Goal: Task Accomplishment & Management: Use online tool/utility

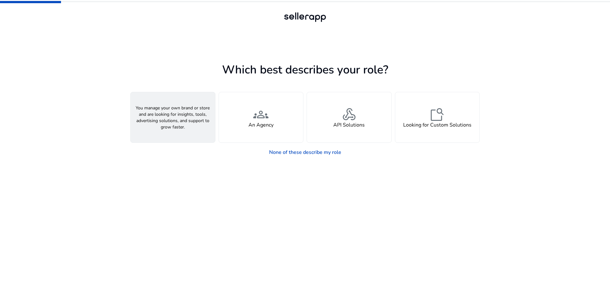
click at [201, 117] on div "person A Seller" at bounding box center [173, 117] width 85 height 50
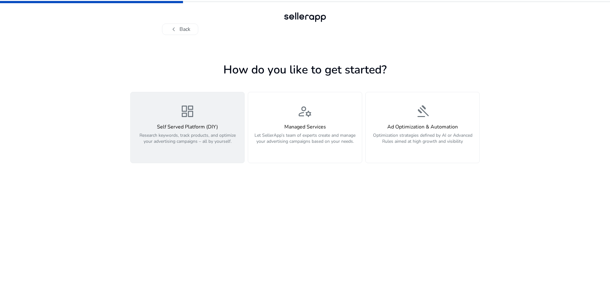
click at [196, 125] on h4 "Self Served Platform (DIY)" at bounding box center [187, 127] width 106 height 6
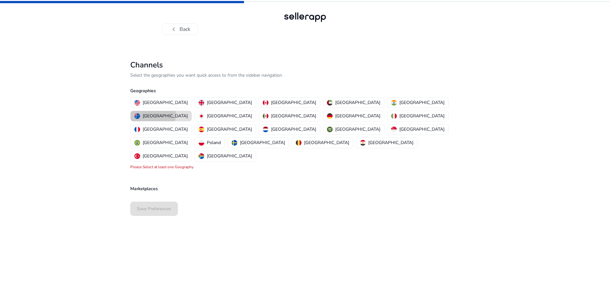
click at [188, 113] on p "[GEOGRAPHIC_DATA]" at bounding box center [165, 116] width 45 height 7
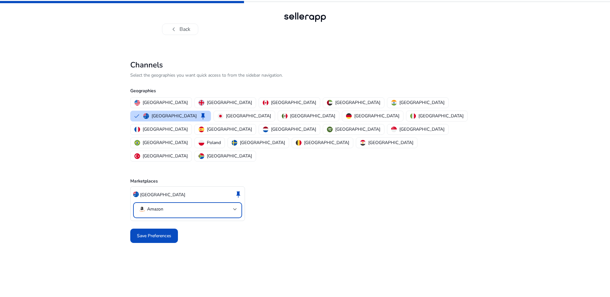
click at [219, 205] on mat-select-trigger "Amazon" at bounding box center [185, 209] width 95 height 8
click at [300, 186] on div at bounding box center [305, 148] width 610 height 297
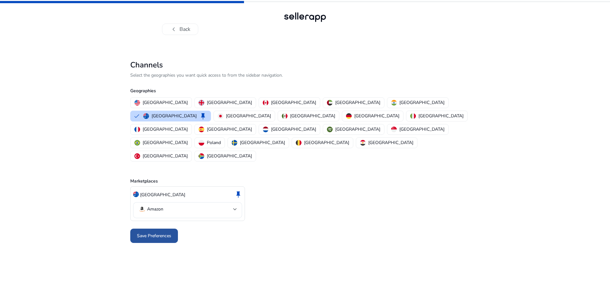
click at [158, 232] on span "Save Preferences" at bounding box center [154, 235] width 34 height 7
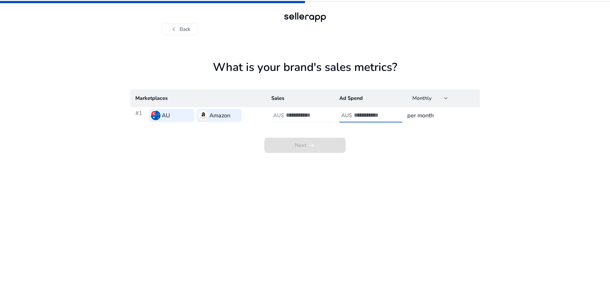
click at [366, 116] on input "number" at bounding box center [375, 115] width 43 height 7
type input "*"
click at [287, 117] on input "number" at bounding box center [307, 115] width 43 height 7
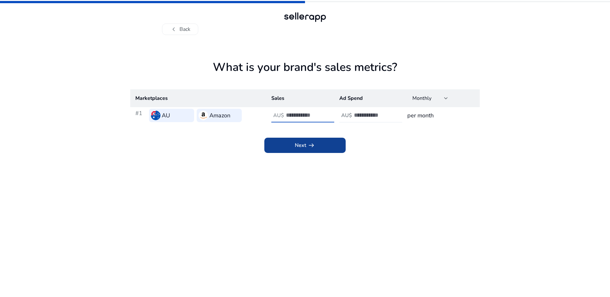
type input "****"
click at [318, 148] on span at bounding box center [305, 145] width 81 height 15
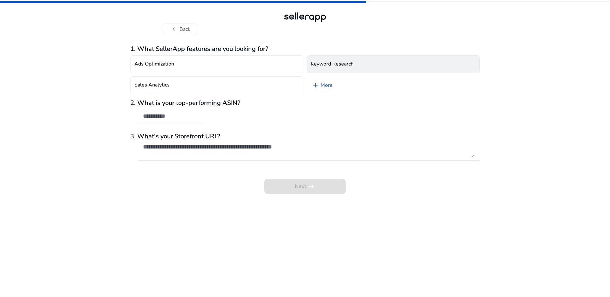
click at [341, 62] on h4 "Keyword Research" at bounding box center [332, 64] width 43 height 6
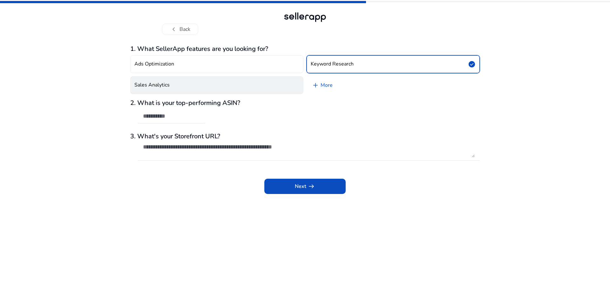
click at [240, 81] on button "Sales Analytics" at bounding box center [216, 85] width 173 height 18
click at [316, 85] on span "add" at bounding box center [316, 85] width 8 height 8
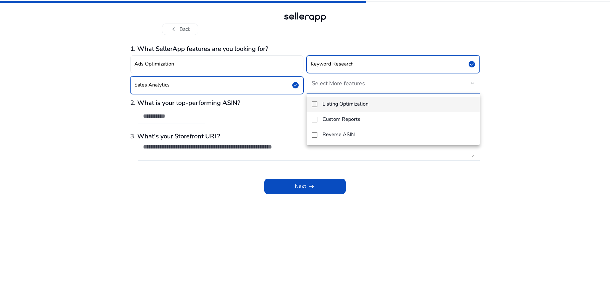
click at [315, 101] on mat-pseudo-checkbox at bounding box center [315, 104] width 6 height 6
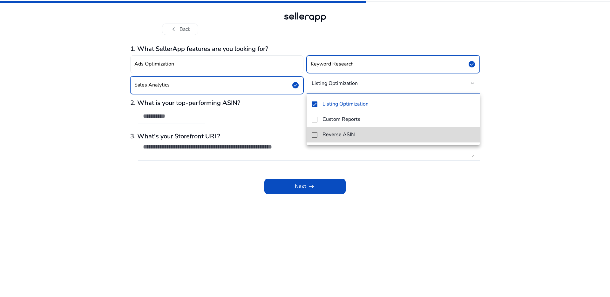
click at [315, 136] on mat-pseudo-checkbox at bounding box center [315, 135] width 6 height 6
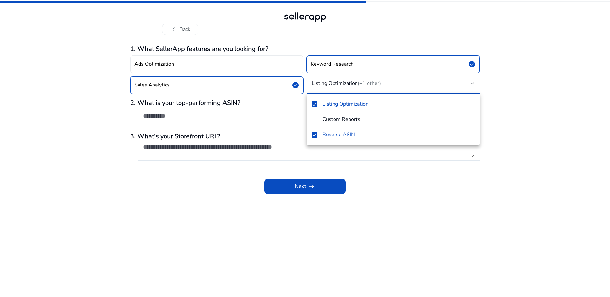
click at [481, 184] on div at bounding box center [305, 148] width 610 height 297
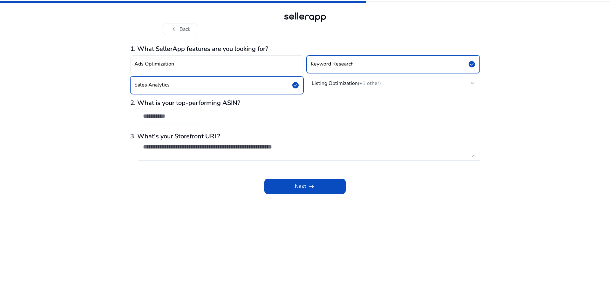
click at [193, 113] on input "text" at bounding box center [171, 116] width 57 height 7
paste input "**********"
type input "**********"
click at [292, 179] on span at bounding box center [305, 186] width 81 height 15
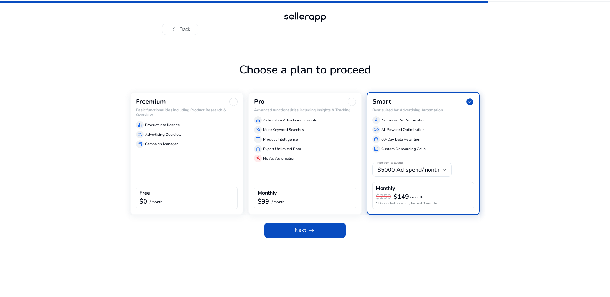
click at [209, 130] on div "equalizer Product Intelligence manage_search Advertising Overview storefront Ca…" at bounding box center [187, 133] width 102 height 29
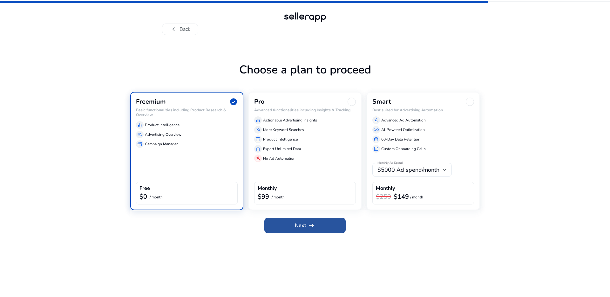
click at [301, 226] on span "Next arrow_right_alt" at bounding box center [305, 226] width 20 height 8
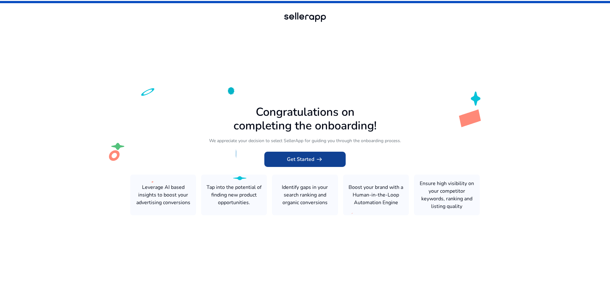
click at [309, 160] on span "Get Started arrow_right_alt" at bounding box center [305, 159] width 36 height 8
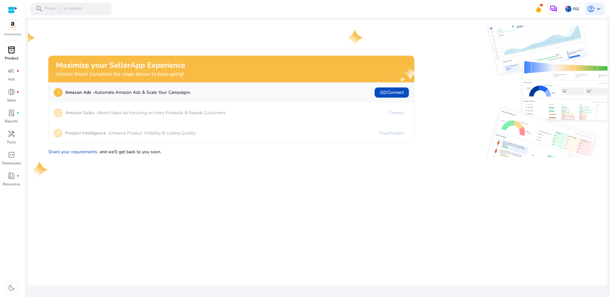
click at [5, 50] on div "inventory_2" at bounding box center [12, 50] width 18 height 10
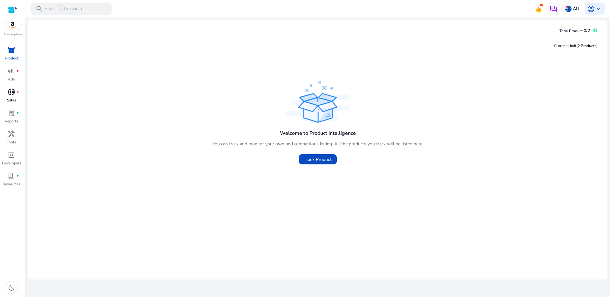
click at [12, 95] on span "donut_small" at bounding box center [12, 92] width 8 height 8
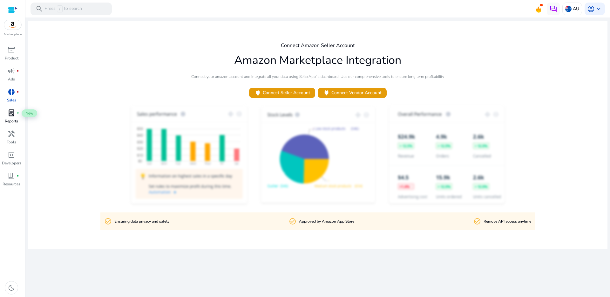
click at [12, 111] on span "lab_profile" at bounding box center [12, 113] width 8 height 8
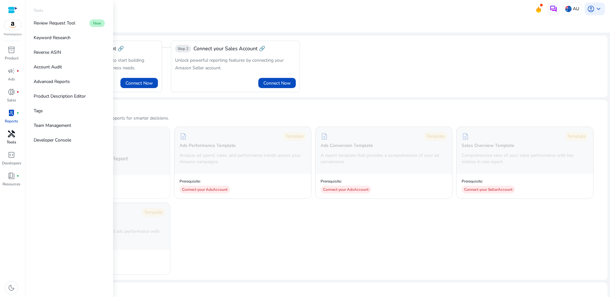
click at [13, 134] on span "handyman" at bounding box center [12, 134] width 8 height 8
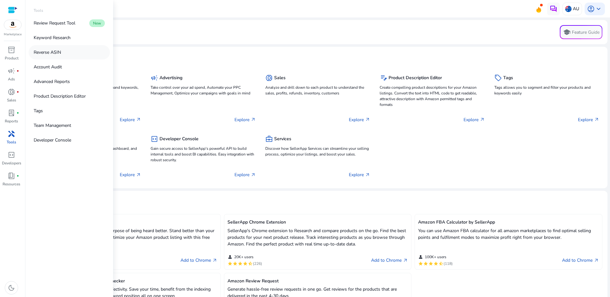
click at [50, 55] on p "Reverse ASIN" at bounding box center [47, 52] width 27 height 7
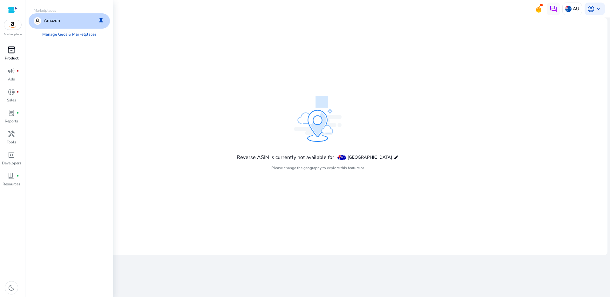
click at [10, 55] on div "inventory_2" at bounding box center [12, 50] width 18 height 10
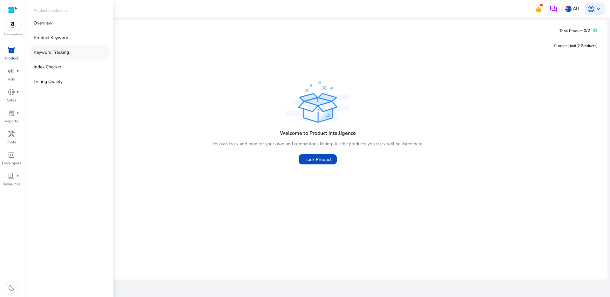
click at [58, 52] on p "Keyword Tracking" at bounding box center [51, 52] width 35 height 7
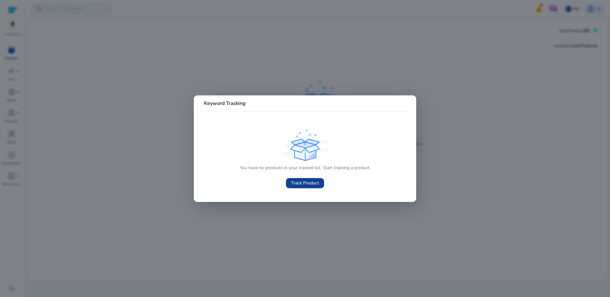
click at [310, 183] on span "Track Product" at bounding box center [305, 183] width 28 height 7
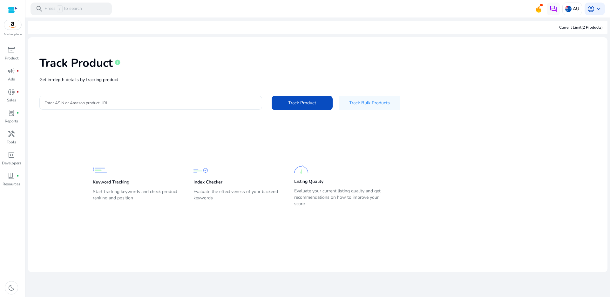
click at [199, 98] on div at bounding box center [151, 103] width 213 height 14
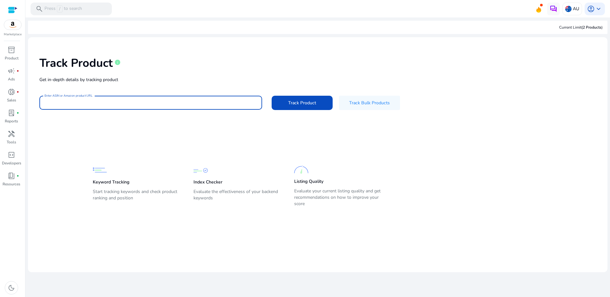
paste input "**********"
type input "**********"
click at [304, 100] on span "Track Product" at bounding box center [302, 103] width 28 height 7
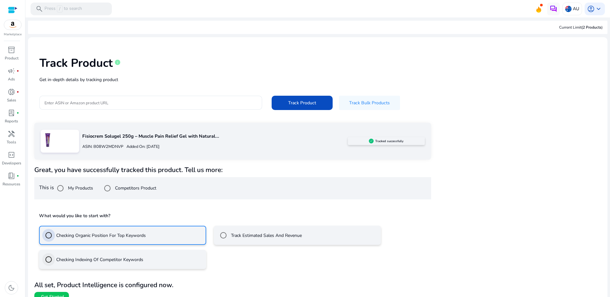
scroll to position [10, 0]
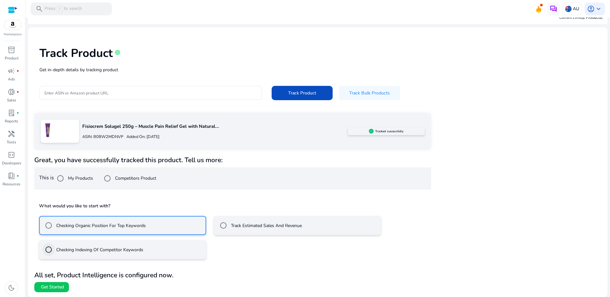
click at [46, 260] on div "What would you like to start with? Checking Organic Position For Top Keywords T…" at bounding box center [232, 230] width 397 height 68
click at [58, 288] on span "Get Started" at bounding box center [52, 287] width 23 height 6
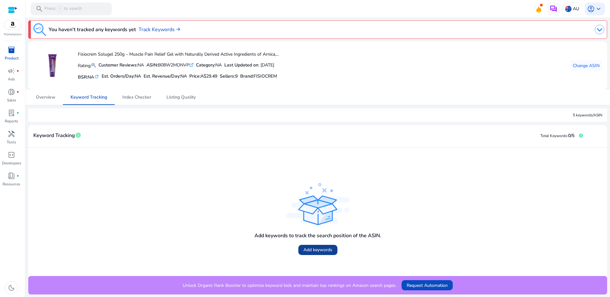
click at [307, 251] on span "Add keywords" at bounding box center [318, 249] width 29 height 7
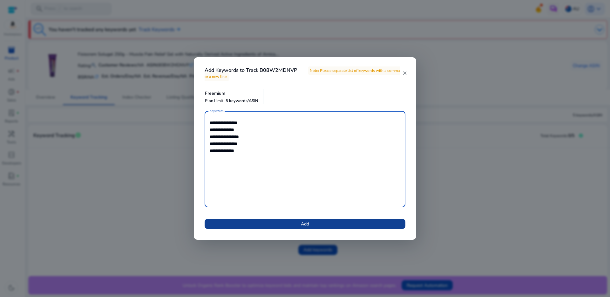
type textarea "**********"
click at [323, 223] on span at bounding box center [305, 223] width 201 height 15
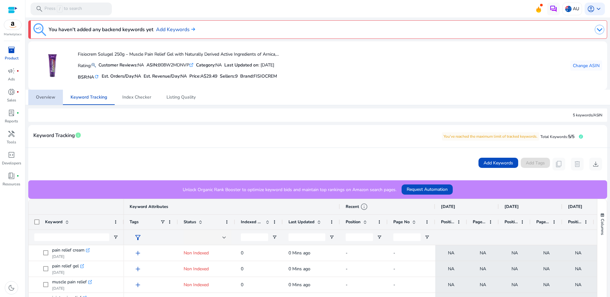
click at [50, 100] on span "Overview" at bounding box center [45, 97] width 19 height 4
